Goal: Complete application form

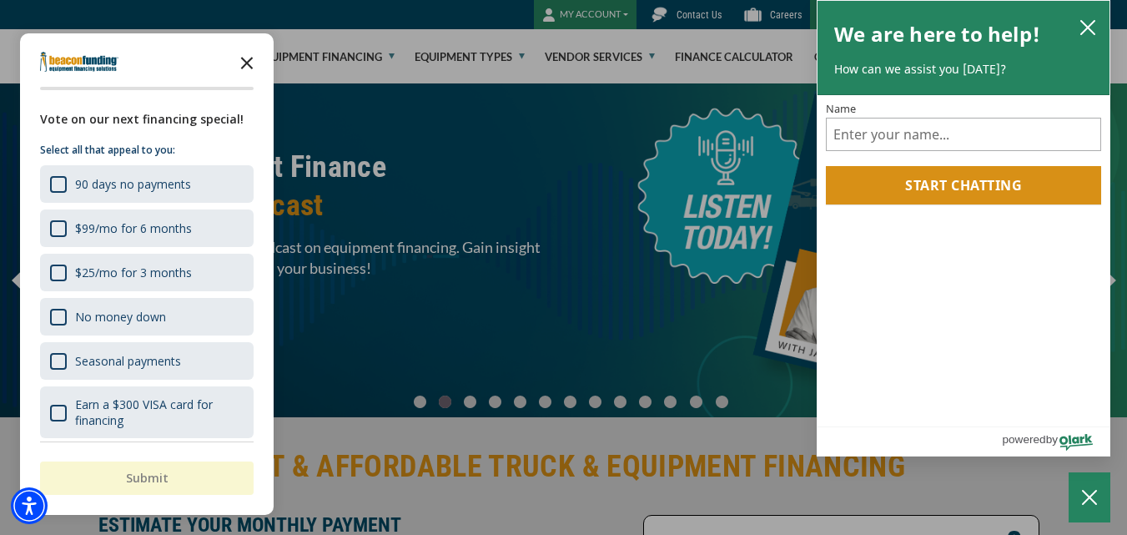
click at [249, 59] on icon "Close the survey" at bounding box center [246, 61] width 33 height 33
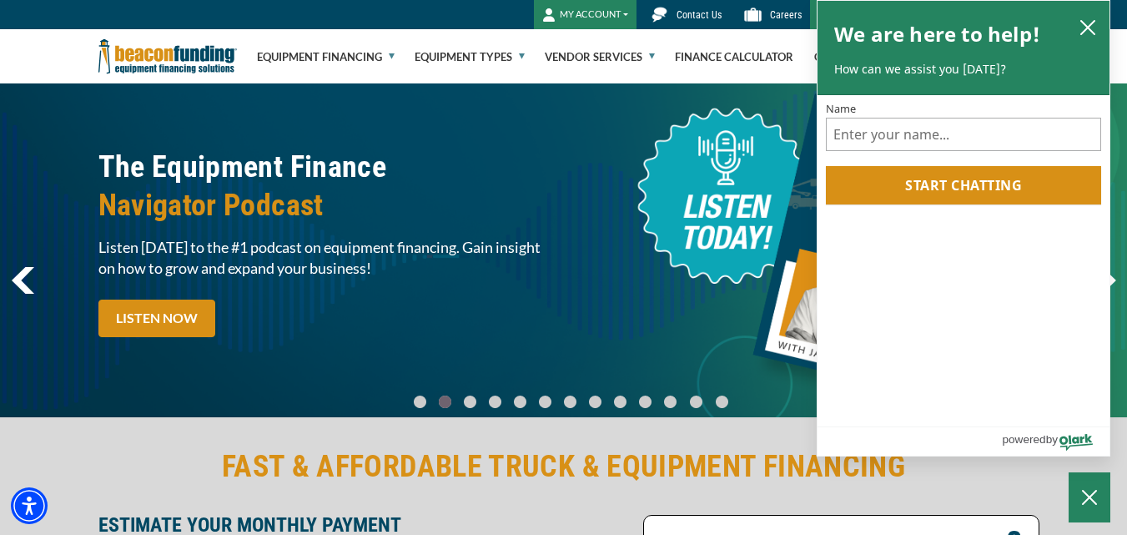
click at [698, 16] on span "Contact Us" at bounding box center [699, 15] width 45 height 12
click at [1083, 29] on icon "close chatbox" at bounding box center [1088, 27] width 17 height 17
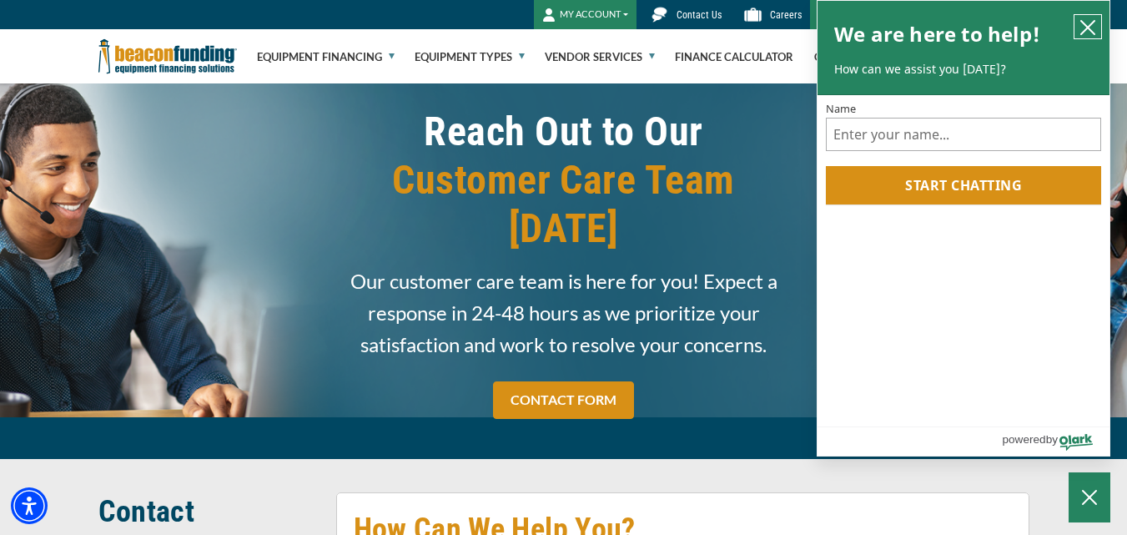
click at [1089, 27] on icon "close chatbox" at bounding box center [1087, 27] width 13 height 13
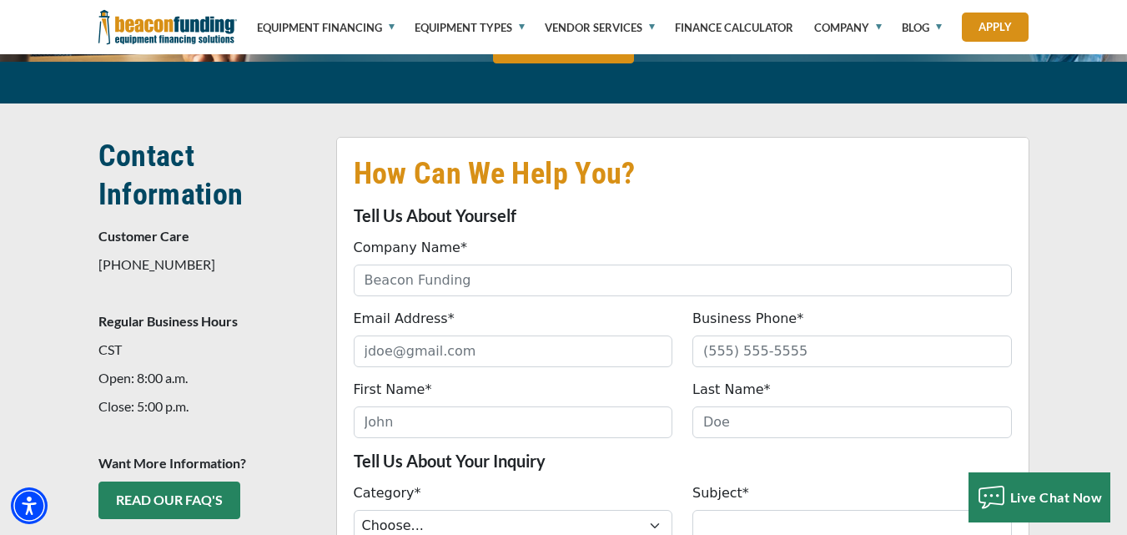
scroll to position [394, 0]
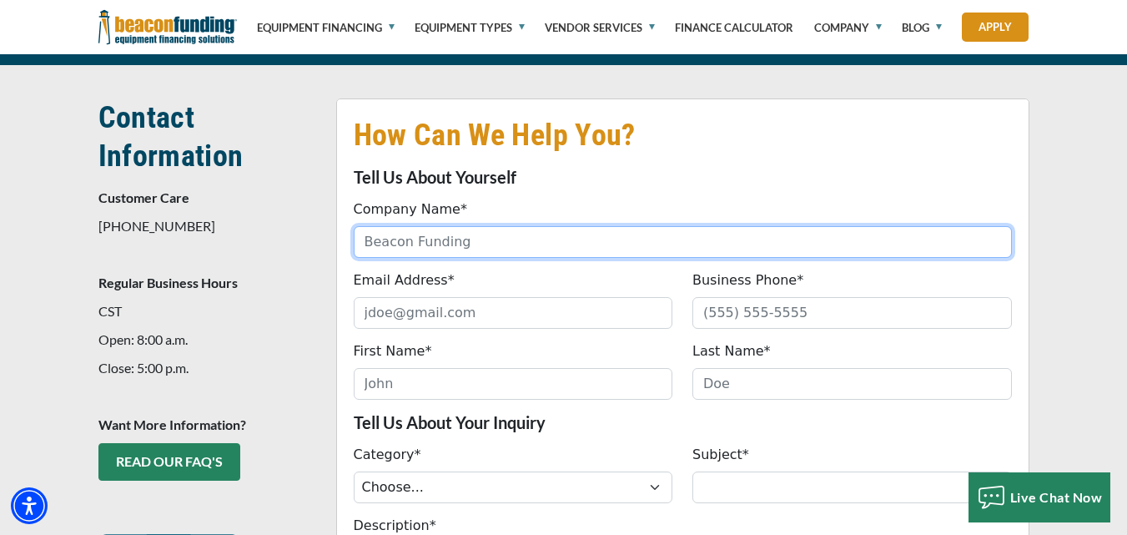
click at [449, 226] on input "Company Name*" at bounding box center [683, 242] width 658 height 32
type input "AECOM"
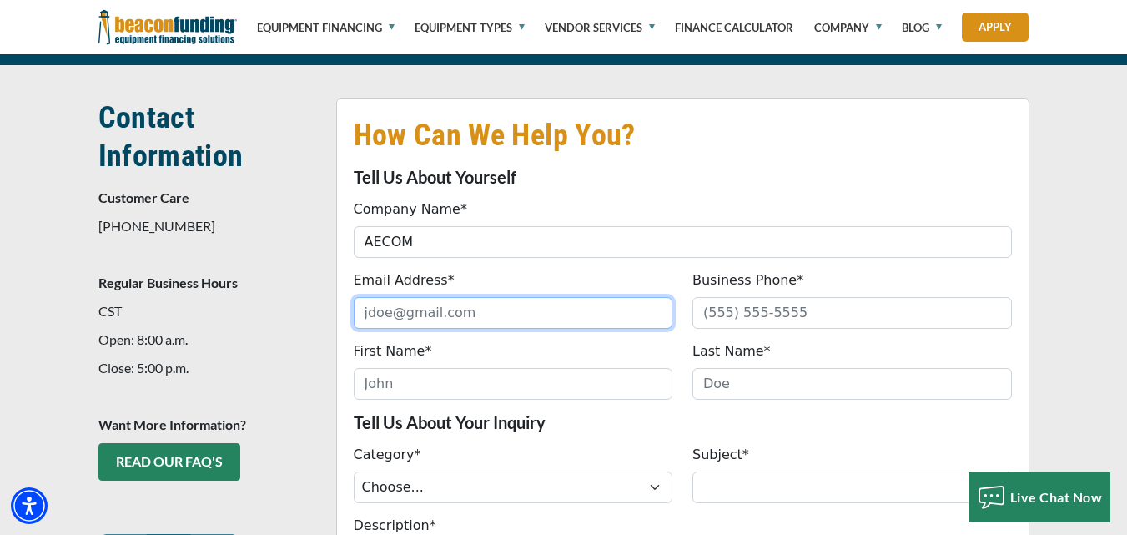
type input "info@aecom-group.com"
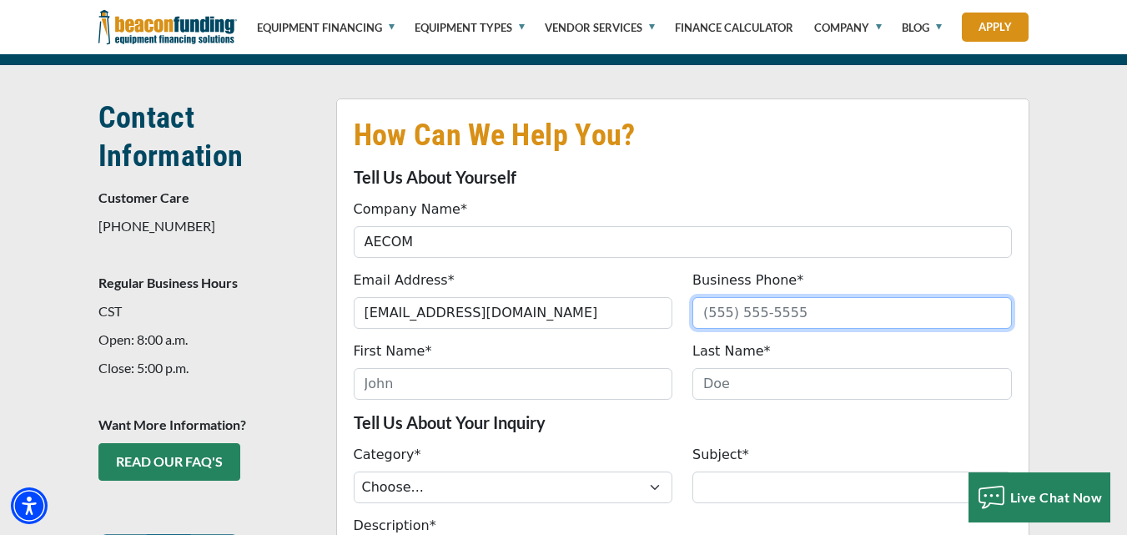
type input "02071627000"
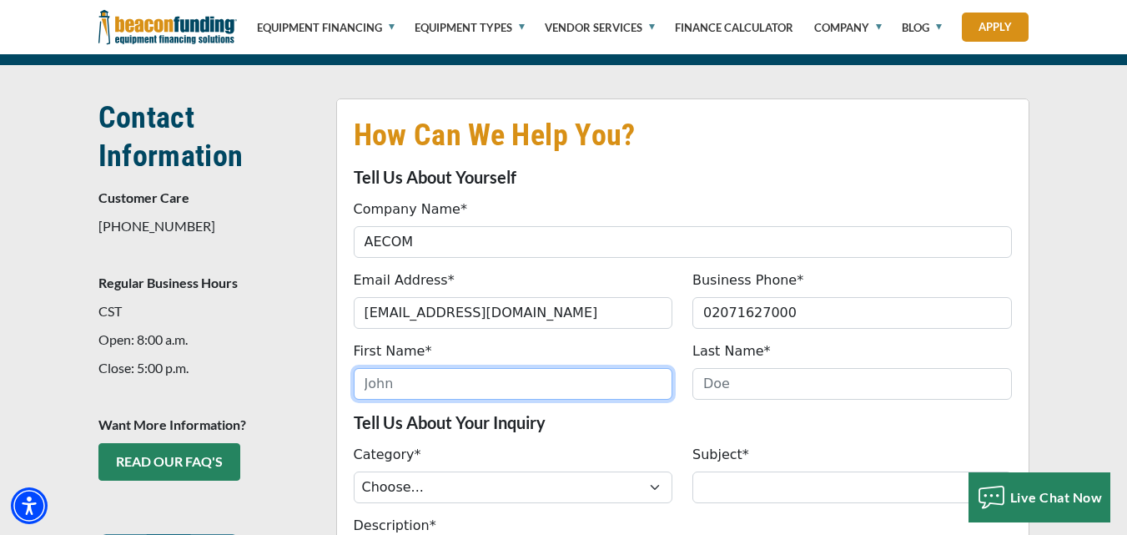
type input "Shirley"
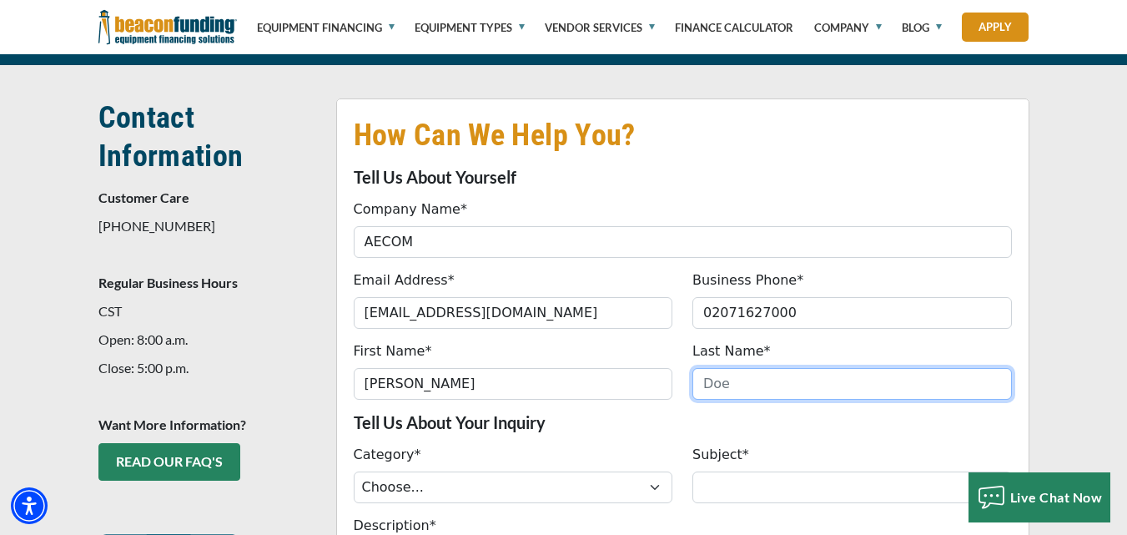
type input "Adams"
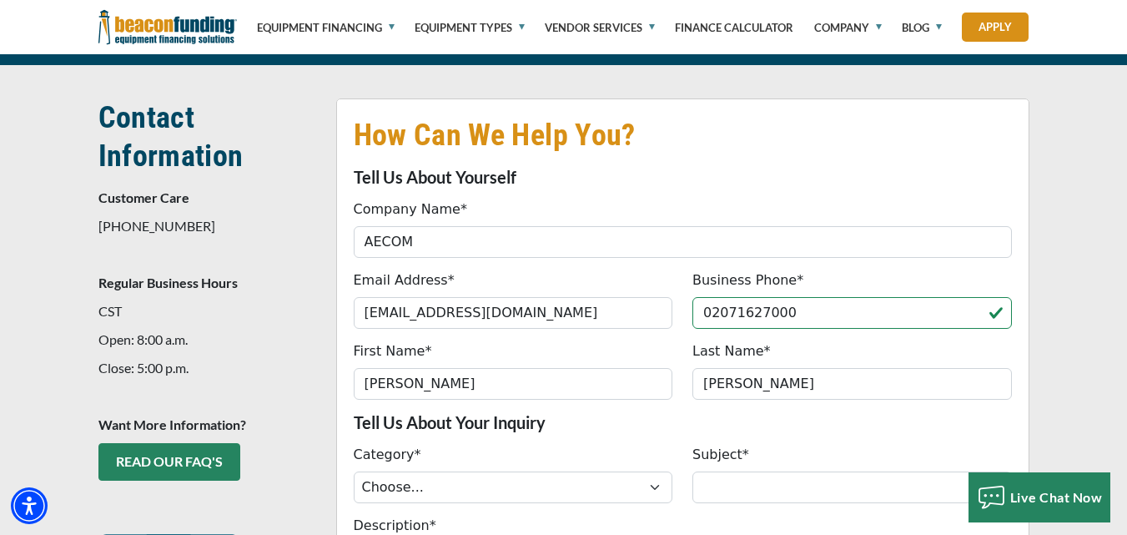
type input "(020) 716-2700"
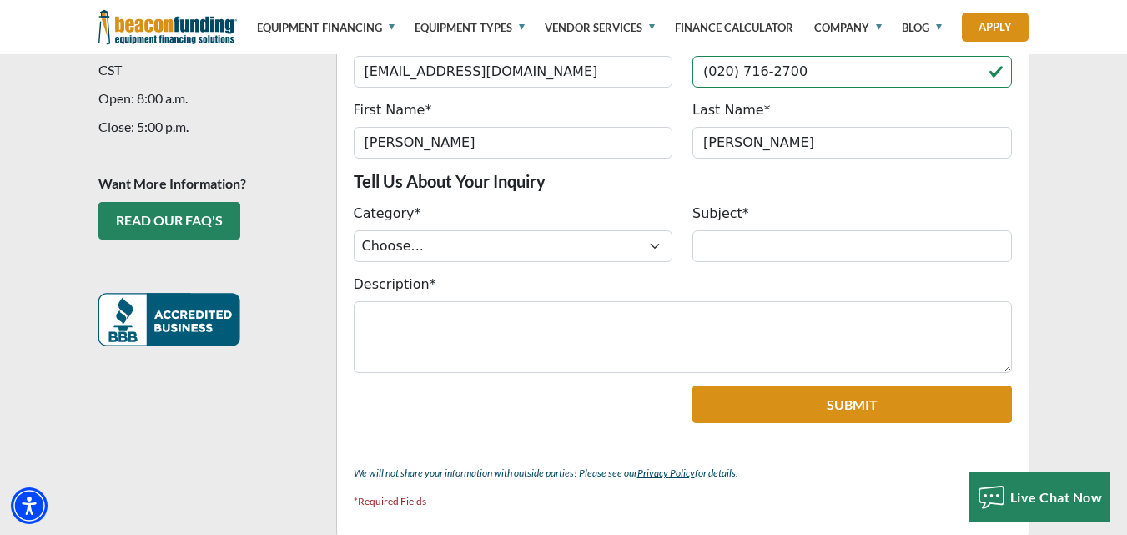
scroll to position [643, 0]
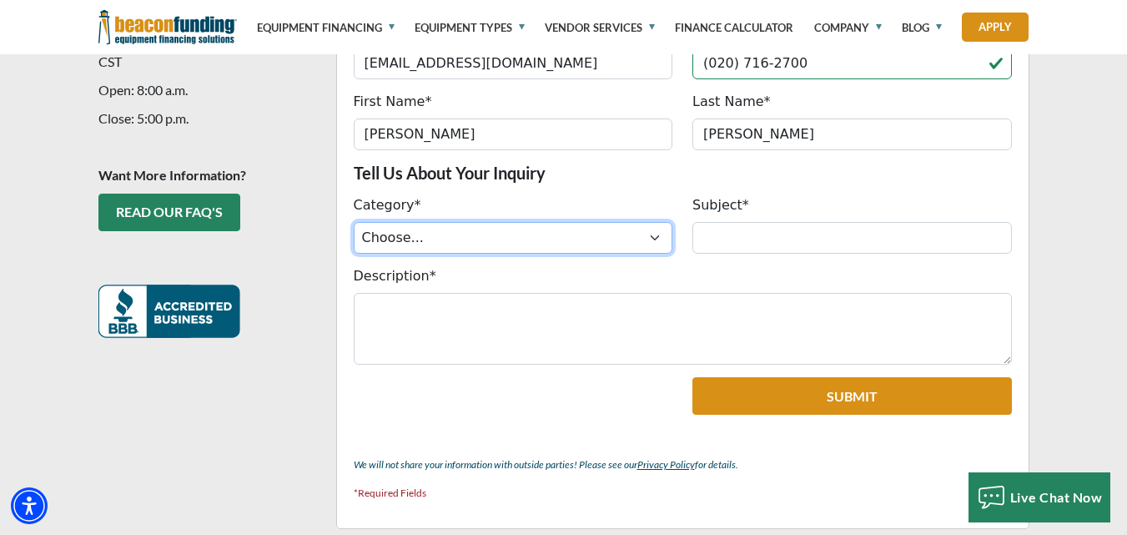
click at [592, 222] on select "Choose... ACH Change Request Balance Billing Contract Change Inquiry Customer P…" at bounding box center [514, 238] width 320 height 32
select select "c7c88d69-b3d2-ef11-8eea-6045bdef174d"
click at [354, 222] on select "Choose... ACH Change Request Balance Billing Contract Change Inquiry Customer P…" at bounding box center [514, 238] width 320 height 32
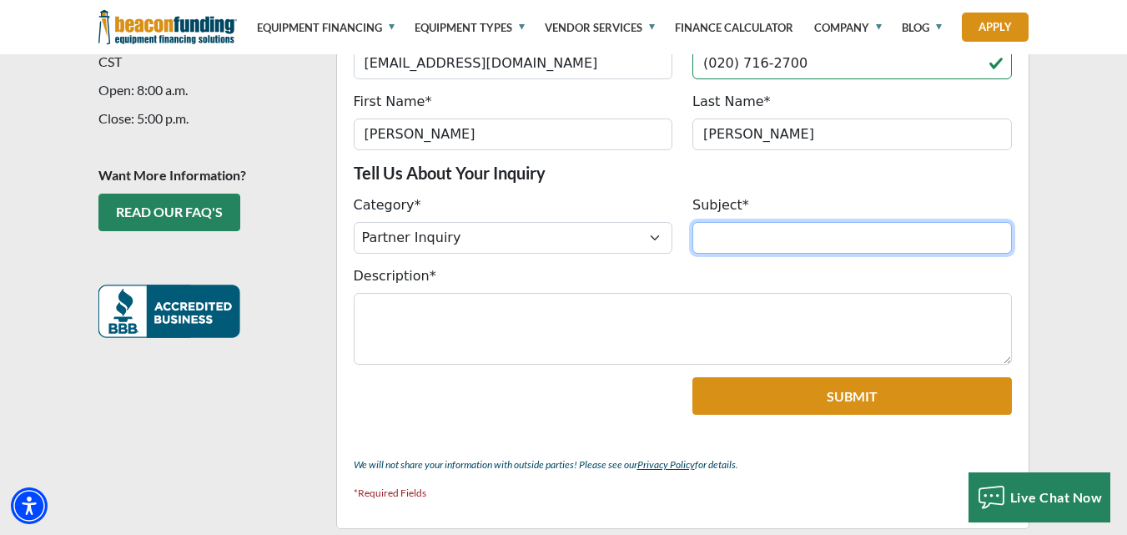
click at [766, 222] on input "Subject*" at bounding box center [853, 238] width 320 height 32
paste input "Equipment Financing Inquiry"
type input "Equipment Financing Inquiry"
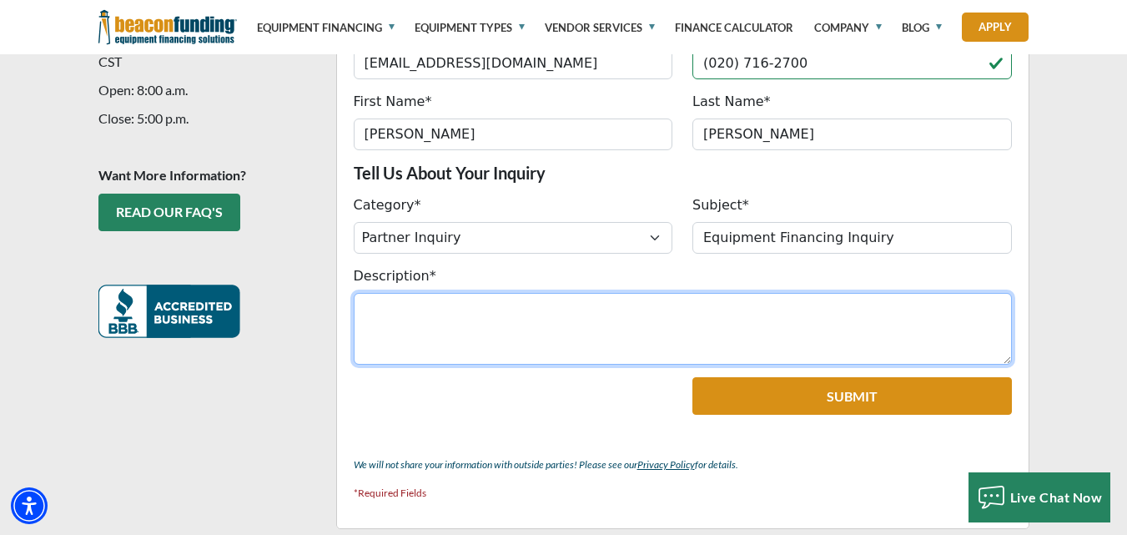
click at [421, 293] on textarea "Description*" at bounding box center [683, 329] width 658 height 72
paste textarea "Dear Beacon Funding Team (or Mr. Oliva), I hope you’re well. I’m contacting you…"
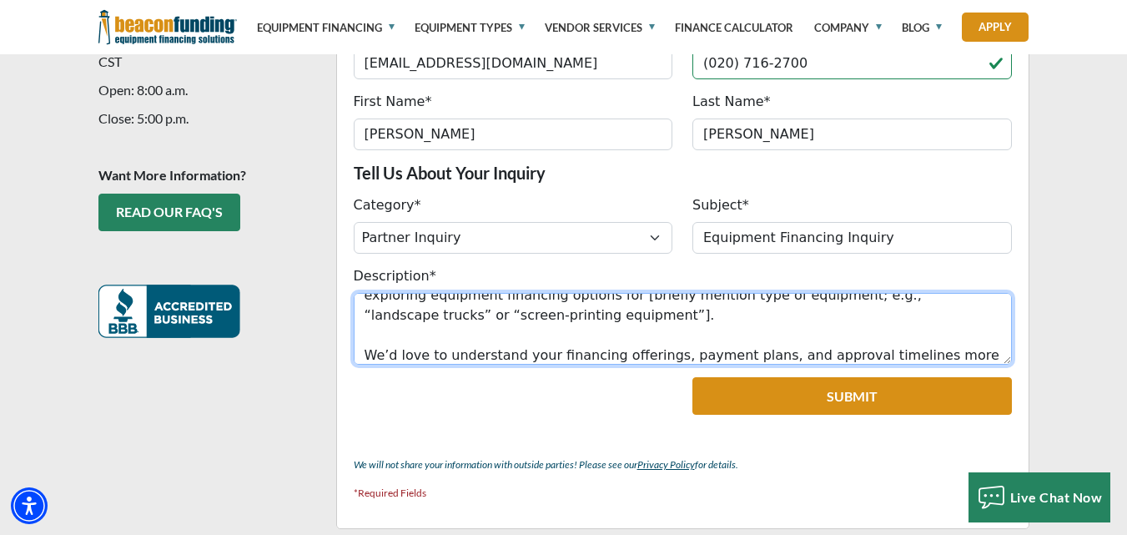
scroll to position [93, 0]
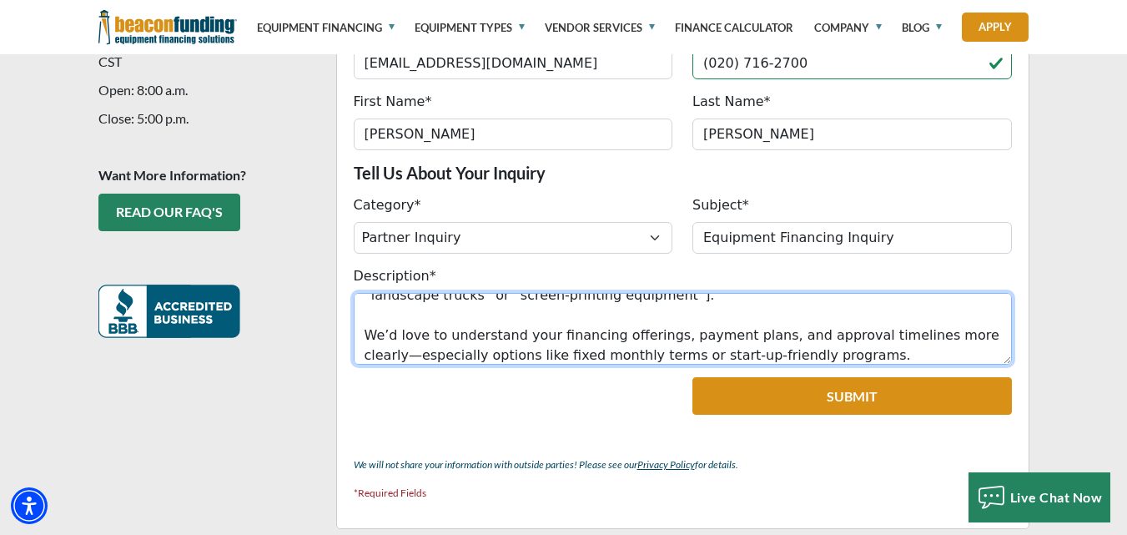
click at [972, 293] on textarea "Dear Beacon Funding Team (or Mr. Oliva), I hope you’re well. I’m contacting you…" at bounding box center [683, 329] width 658 height 72
type textarea "Dear Beacon Funding Team (or Mr. Oliva), I hope you’re well. I’m contacting you…"
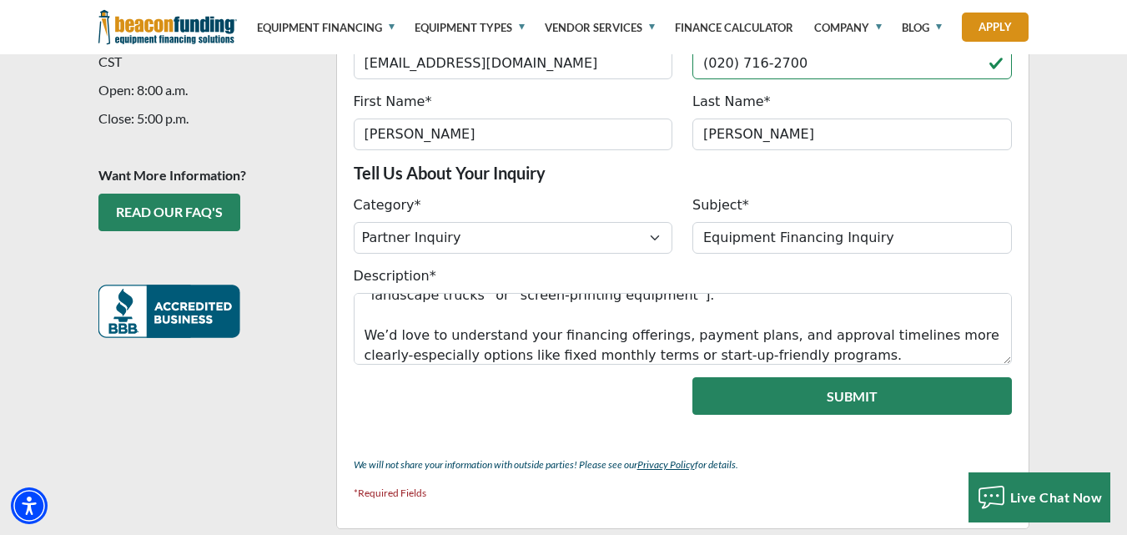
click at [774, 377] on button "Submit" at bounding box center [853, 396] width 320 height 38
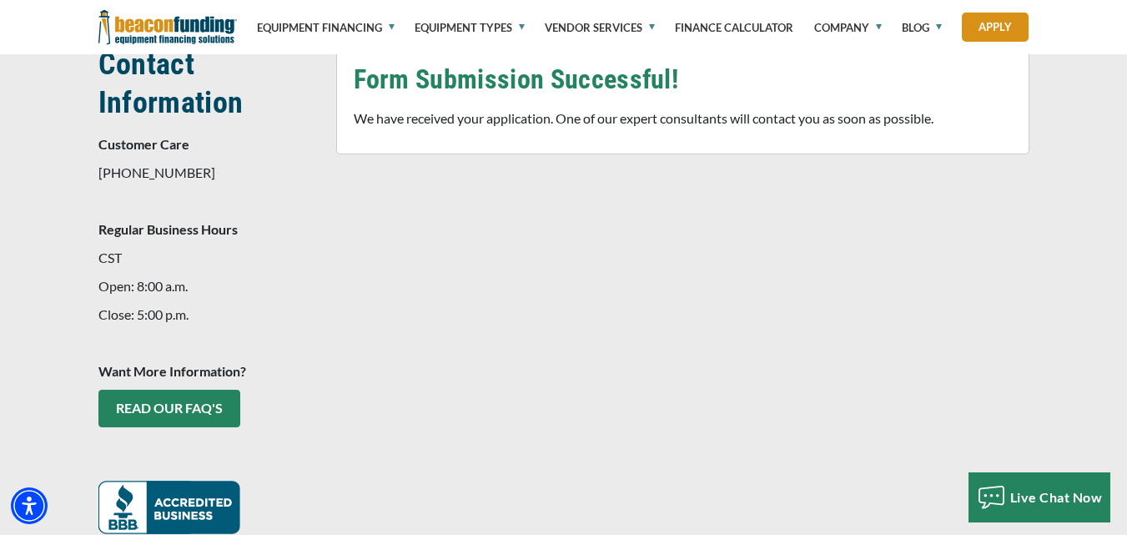
scroll to position [384, 0]
